Goal: Transaction & Acquisition: Purchase product/service

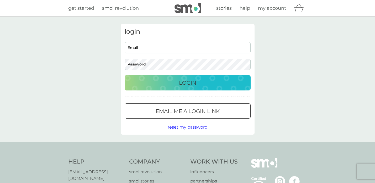
type input "fiona.e.davies90@gmail.com"
click at [210, 80] on div "Login" at bounding box center [187, 82] width 115 height 8
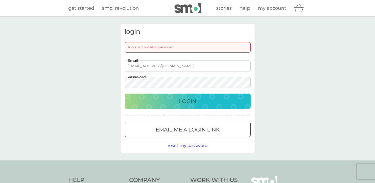
click at [160, 103] on div "Login" at bounding box center [187, 101] width 115 height 8
click at [189, 99] on p "Login" at bounding box center [187, 101] width 17 height 8
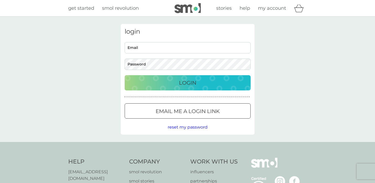
type input "[EMAIL_ADDRESS][DOMAIN_NAME]"
click at [201, 85] on div "Login" at bounding box center [187, 82] width 115 height 8
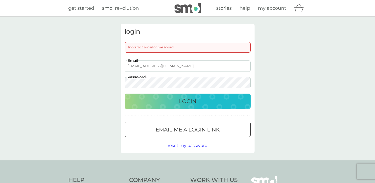
click at [168, 105] on button "Login" at bounding box center [188, 100] width 126 height 15
click at [188, 131] on div at bounding box center [187, 130] width 19 height 6
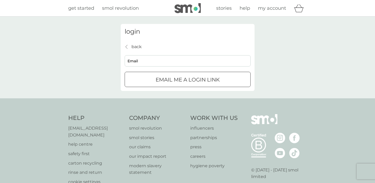
click at [161, 63] on input "Email" at bounding box center [188, 60] width 126 height 11
type input "[EMAIL_ADDRESS][DOMAIN_NAME]"
click at [169, 78] on p "Email me a login link" at bounding box center [188, 79] width 64 height 8
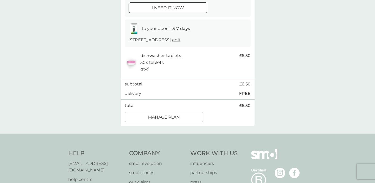
scroll to position [71, 0]
click at [186, 113] on div "Manage plan" at bounding box center [164, 116] width 78 height 7
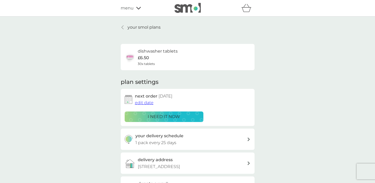
click at [141, 103] on span "edit date" at bounding box center [144, 102] width 19 height 5
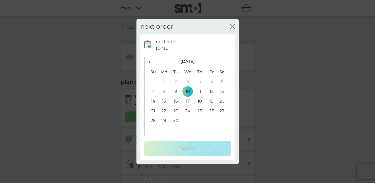
click at [232, 28] on icon "close" at bounding box center [232, 26] width 5 height 5
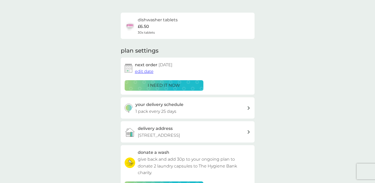
scroll to position [17, 0]
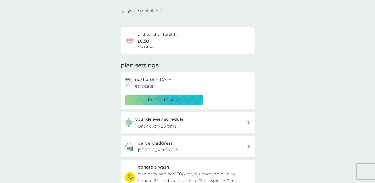
click at [148, 88] on span "edit date" at bounding box center [144, 85] width 19 height 5
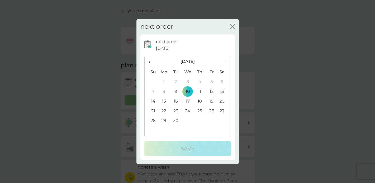
click at [175, 119] on td "30" at bounding box center [176, 121] width 12 height 10
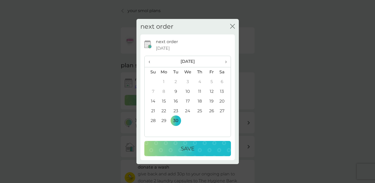
click at [153, 120] on td "28" at bounding box center [150, 121] width 13 height 10
click at [173, 148] on div "Save" at bounding box center [187, 148] width 76 height 8
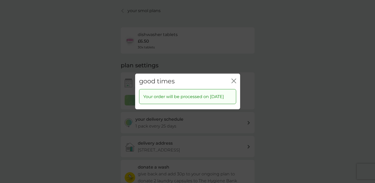
click at [233, 79] on icon "close" at bounding box center [233, 81] width 2 height 4
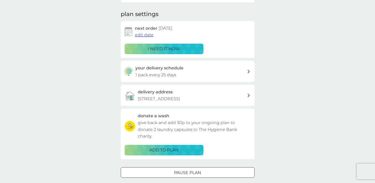
scroll to position [0, 0]
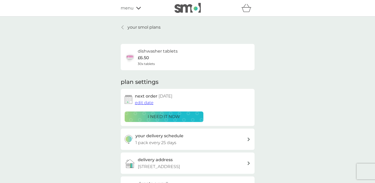
click at [147, 27] on p "your smol plans" at bounding box center [143, 27] width 33 height 7
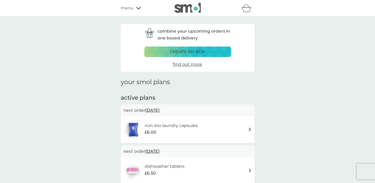
click at [128, 9] on span "menu" at bounding box center [127, 8] width 13 height 7
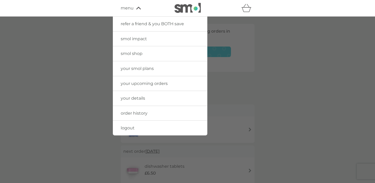
click at [143, 55] on link "smol shop" at bounding box center [160, 53] width 94 height 15
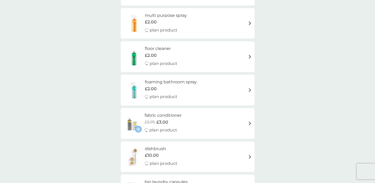
scroll to position [142, 0]
click at [202, 92] on div "foaming bathroom spray £2.00 plan product" at bounding box center [173, 89] width 57 height 23
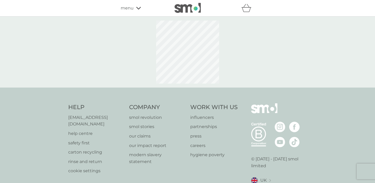
select select "182"
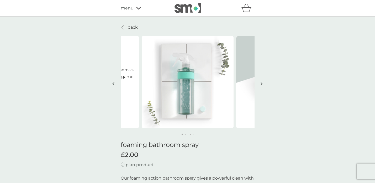
click at [261, 82] on img "button" at bounding box center [261, 84] width 2 height 4
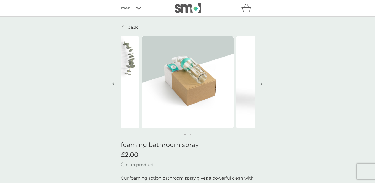
click at [261, 82] on img "button" at bounding box center [261, 84] width 2 height 4
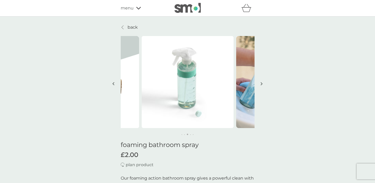
click at [261, 82] on img "button" at bounding box center [261, 84] width 2 height 4
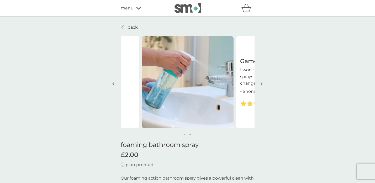
click at [261, 82] on img "button" at bounding box center [261, 84] width 2 height 4
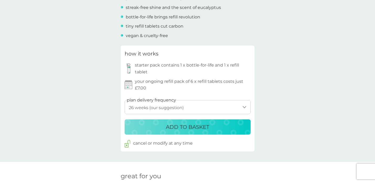
scroll to position [228, 0]
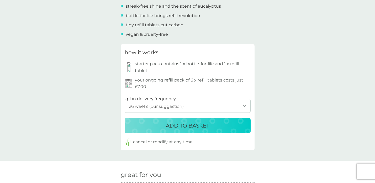
click at [176, 109] on select "1 week 2 weeks 3 weeks 4 weeks 5 weeks 6 weeks 7 weeks 8 weeks 9 weeks 10 weeks…" at bounding box center [188, 106] width 126 height 14
click at [215, 125] on div "ADD TO BASKET" at bounding box center [187, 125] width 115 height 8
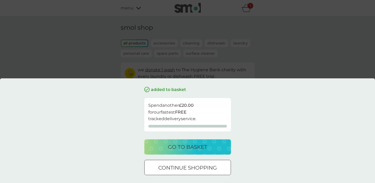
click at [228, 164] on div "continue shopping" at bounding box center [187, 167] width 86 height 8
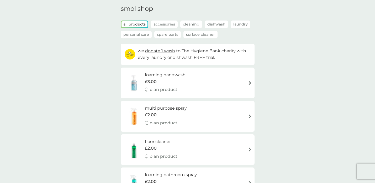
scroll to position [77, 0]
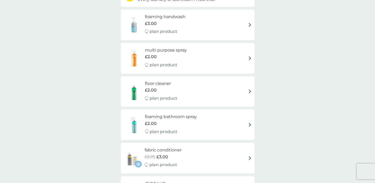
click at [219, 61] on div "multi purpose spray £2.00 plan product" at bounding box center [187, 58] width 128 height 23
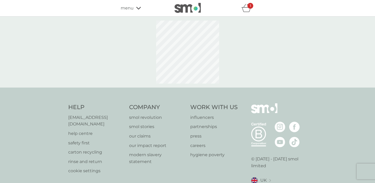
select select "112"
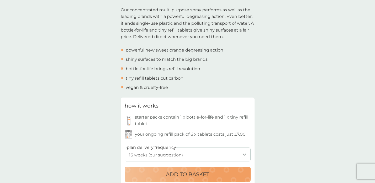
scroll to position [170, 0]
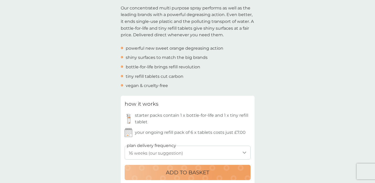
click at [190, 173] on p "ADD TO BASKET" at bounding box center [187, 172] width 43 height 8
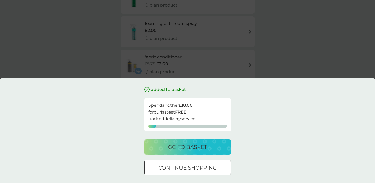
scroll to position [13, 0]
click at [202, 167] on p "continue shopping" at bounding box center [187, 167] width 58 height 8
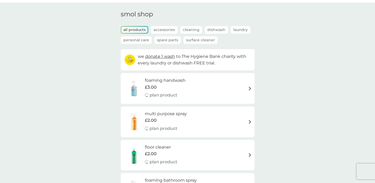
click at [189, 120] on div "multi purpose spray £2.00 plan product" at bounding box center [168, 121] width 47 height 23
select select "112"
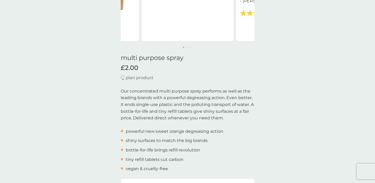
scroll to position [88, 0]
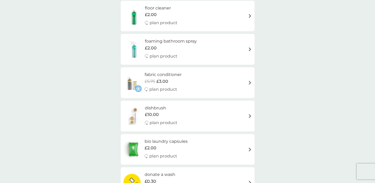
scroll to position [153, 0]
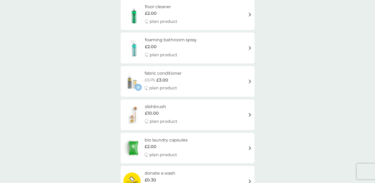
click at [169, 115] on div "£10.00" at bounding box center [161, 113] width 33 height 7
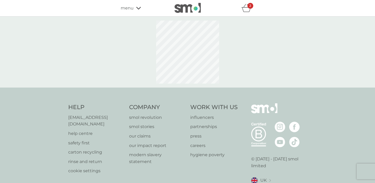
select select "245"
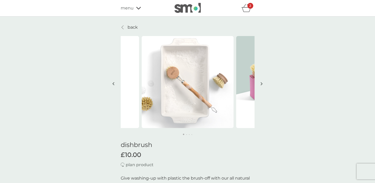
scroll to position [1, 0]
click at [261, 84] on img "button" at bounding box center [261, 83] width 2 height 4
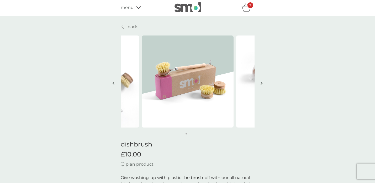
click at [261, 84] on img "button" at bounding box center [261, 83] width 2 height 4
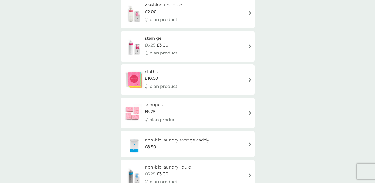
scroll to position [556, 0]
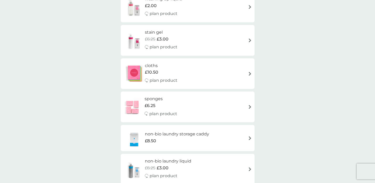
click at [167, 104] on div "£6.25" at bounding box center [160, 105] width 33 height 7
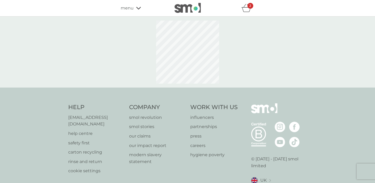
select select "63"
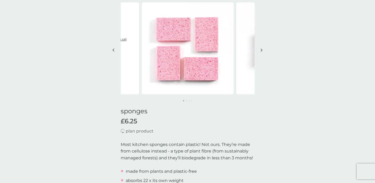
scroll to position [34, 0]
click at [261, 48] on img "button" at bounding box center [261, 50] width 2 height 4
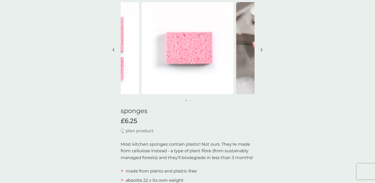
click at [261, 48] on img "button" at bounding box center [261, 50] width 2 height 4
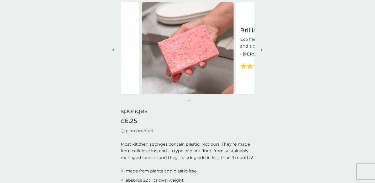
click at [261, 48] on img "button" at bounding box center [261, 50] width 2 height 4
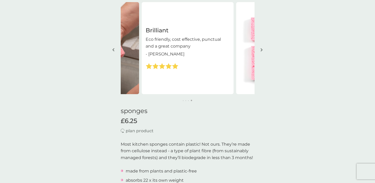
click at [261, 48] on img "button" at bounding box center [261, 50] width 2 height 4
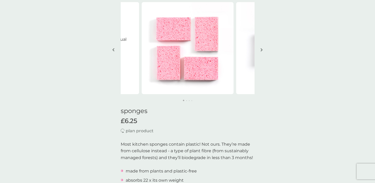
click at [261, 48] on img "button" at bounding box center [261, 50] width 2 height 4
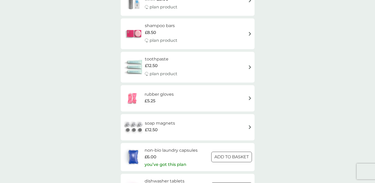
scroll to position [725, 0]
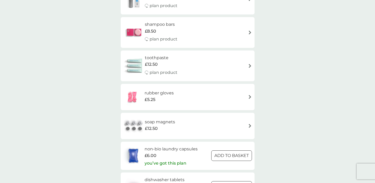
click at [183, 120] on div "soap magnets £12.50" at bounding box center [187, 125] width 128 height 18
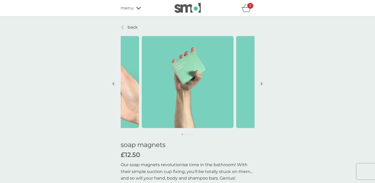
click at [260, 83] on img "button" at bounding box center [261, 84] width 2 height 4
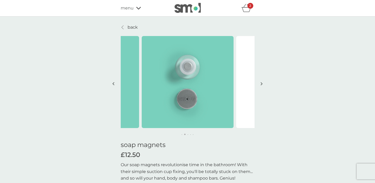
click at [260, 83] on img "button" at bounding box center [261, 84] width 2 height 4
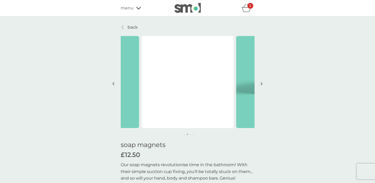
click at [260, 83] on img "button" at bounding box center [261, 84] width 2 height 4
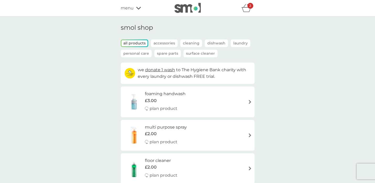
click at [246, 4] on div "2" at bounding box center [247, 8] width 13 height 10
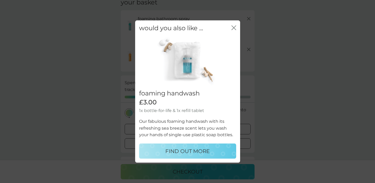
scroll to position [27, 0]
click at [234, 28] on icon "close" at bounding box center [235, 28] width 2 height 4
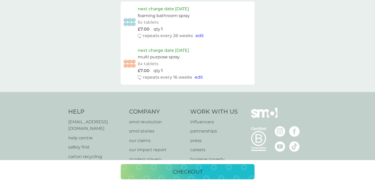
scroll to position [233, 0]
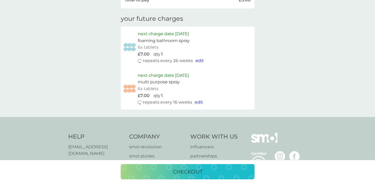
click at [206, 172] on div "checkout" at bounding box center [187, 171] width 123 height 8
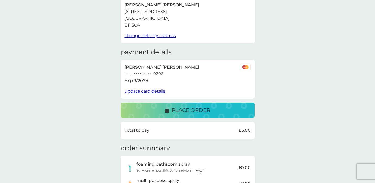
scroll to position [38, 0]
click at [204, 108] on p "place order" at bounding box center [190, 109] width 39 height 8
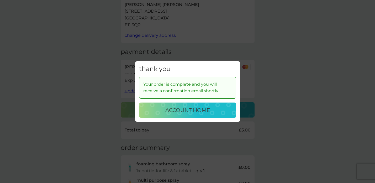
click at [215, 112] on div "account home" at bounding box center [187, 110] width 87 height 8
